Goal: Register for event/course

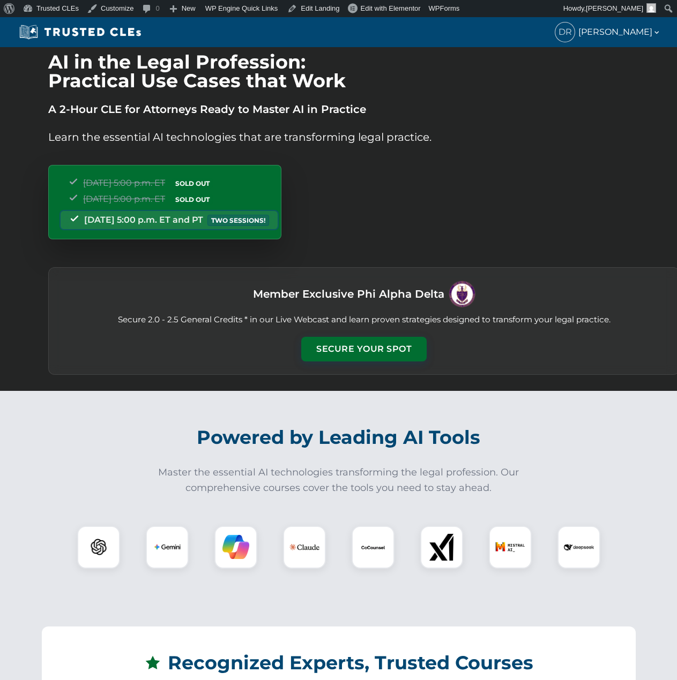
click at [189, 161] on div "[DATE] 5:00 p.m. ET SOLD OUT [DATE] 5:00 p.m. ET SOLD OUT [DATE] 5:00 p.m. ET a…" at bounding box center [363, 202] width 631 height 92
click at [589, 212] on div "Tuesday, September 23 | 5:00 p.m. ET SOLD OUT Thursday, September 25 | 5:00 p.m…" at bounding box center [363, 202] width 631 height 92
